Goal: Information Seeking & Learning: Learn about a topic

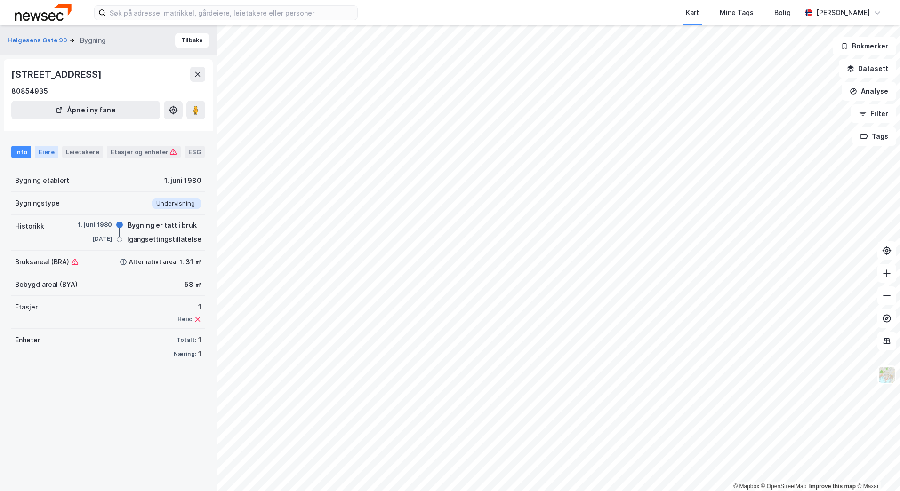
click at [51, 151] on div "Eiere" at bounding box center [47, 152] width 24 height 12
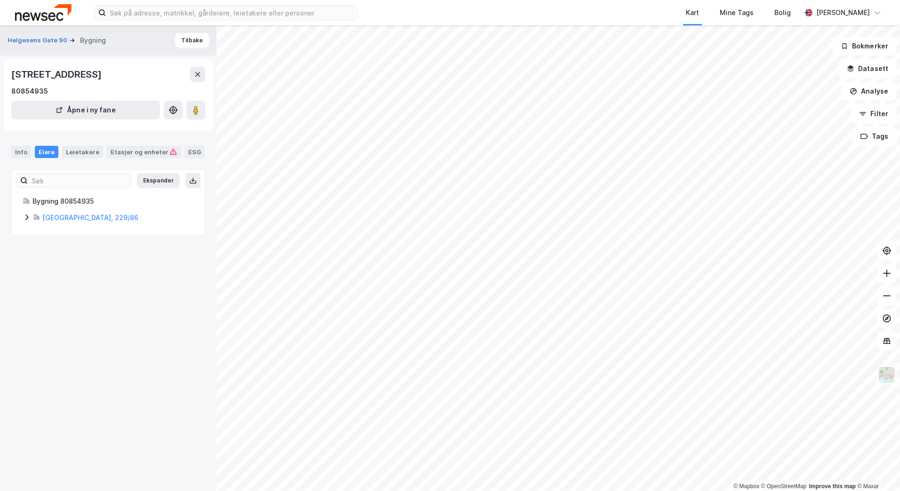
click at [25, 219] on icon at bounding box center [27, 218] width 8 height 8
click at [39, 232] on icon at bounding box center [38, 234] width 8 height 8
drag, startPoint x: 39, startPoint y: 232, endPoint x: 86, endPoint y: 152, distance: 92.2
click at [86, 152] on div "Leietakere" at bounding box center [82, 152] width 41 height 12
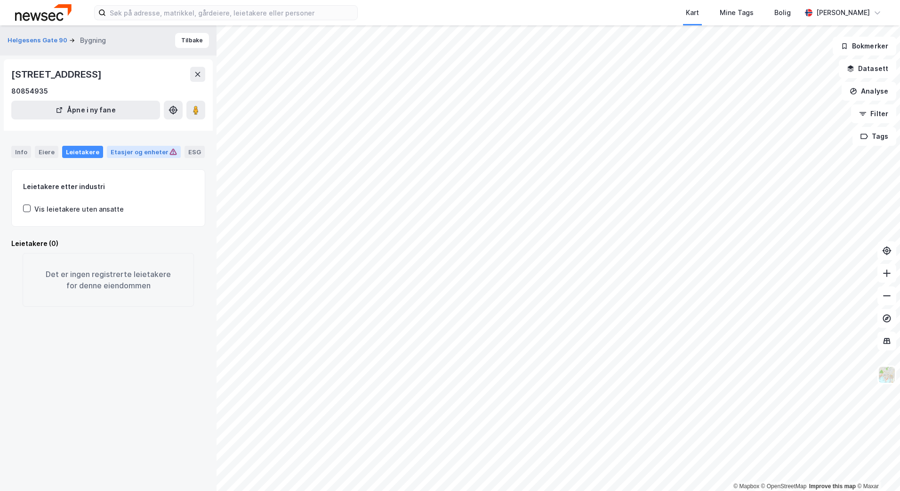
click at [131, 150] on div "Etasjer og enheter" at bounding box center [144, 152] width 66 height 8
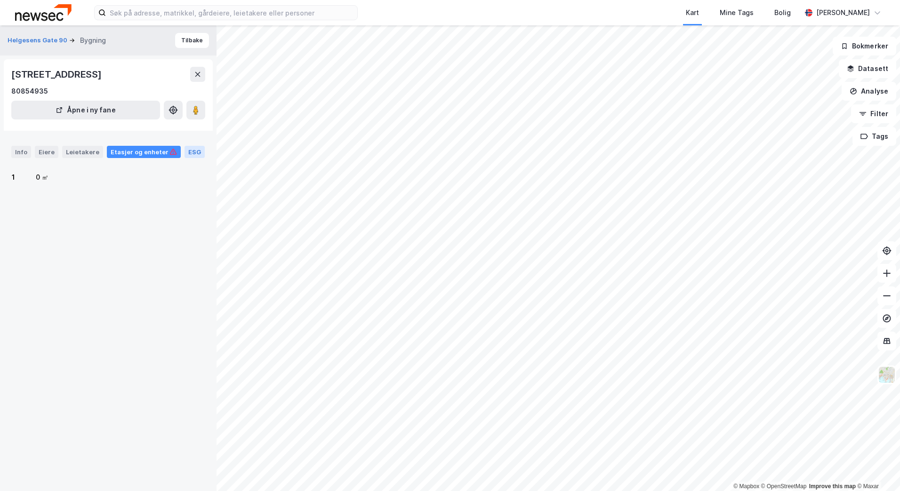
click at [188, 152] on div "ESG" at bounding box center [194, 152] width 20 height 12
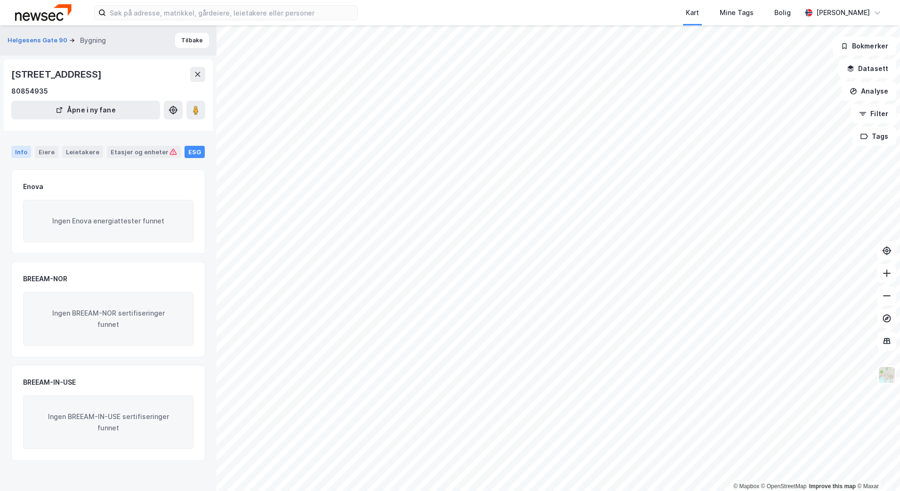
click at [18, 151] on div "Info" at bounding box center [21, 152] width 20 height 12
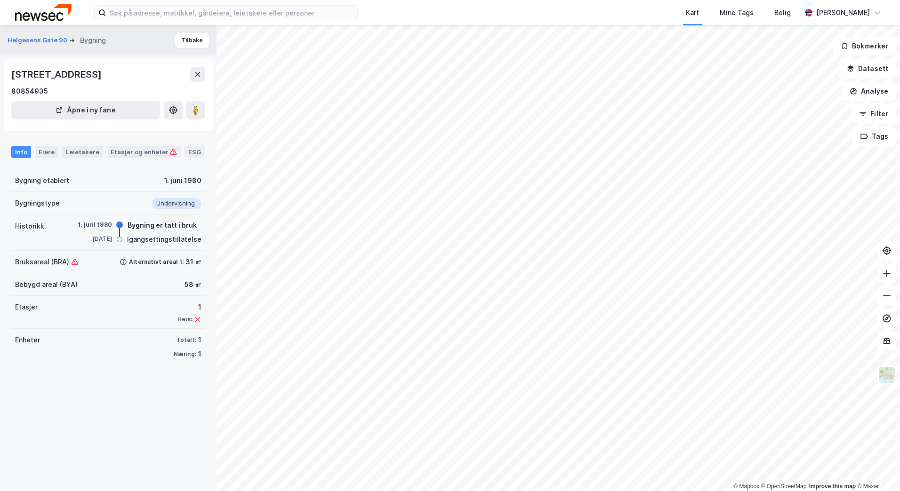
drag, startPoint x: 95, startPoint y: 73, endPoint x: 14, endPoint y: 79, distance: 81.1
click at [14, 79] on div "[STREET_ADDRESS]" at bounding box center [57, 74] width 92 height 15
copy div "[STREET_ADDRESS]"
